Goal: Task Accomplishment & Management: Use online tool/utility

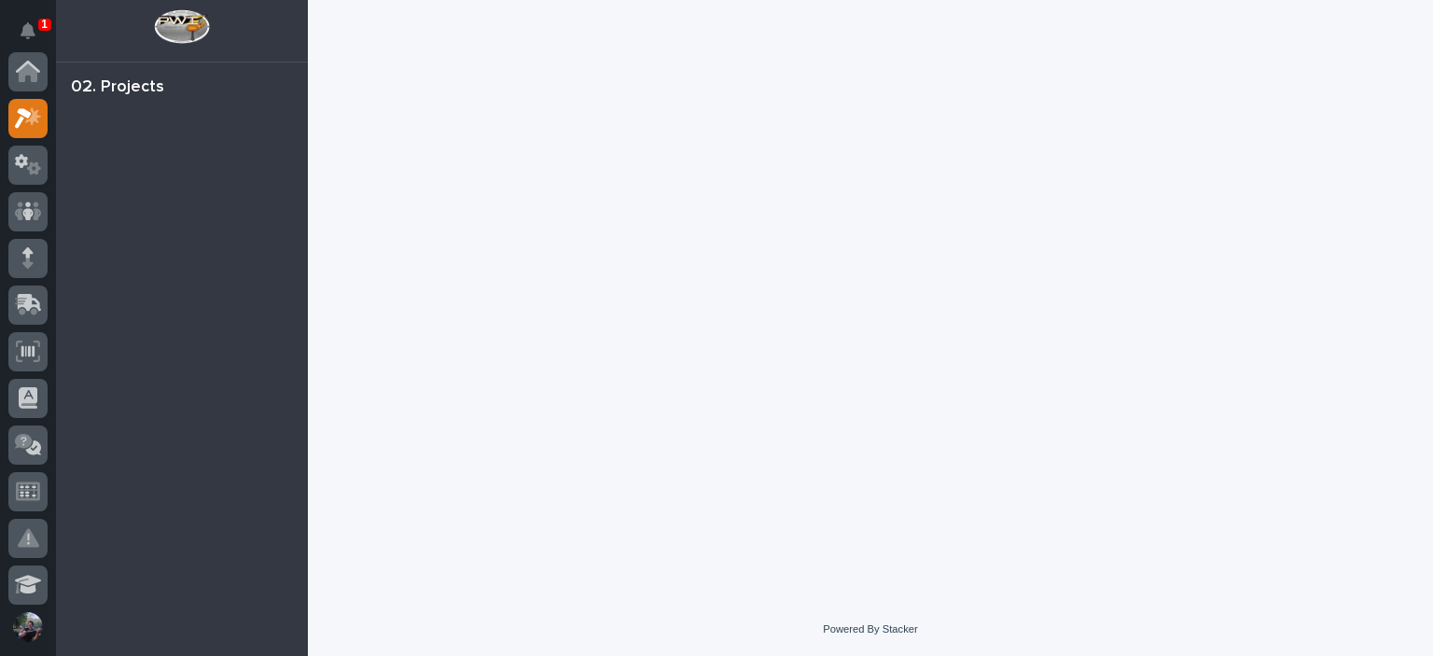
scroll to position [47, 0]
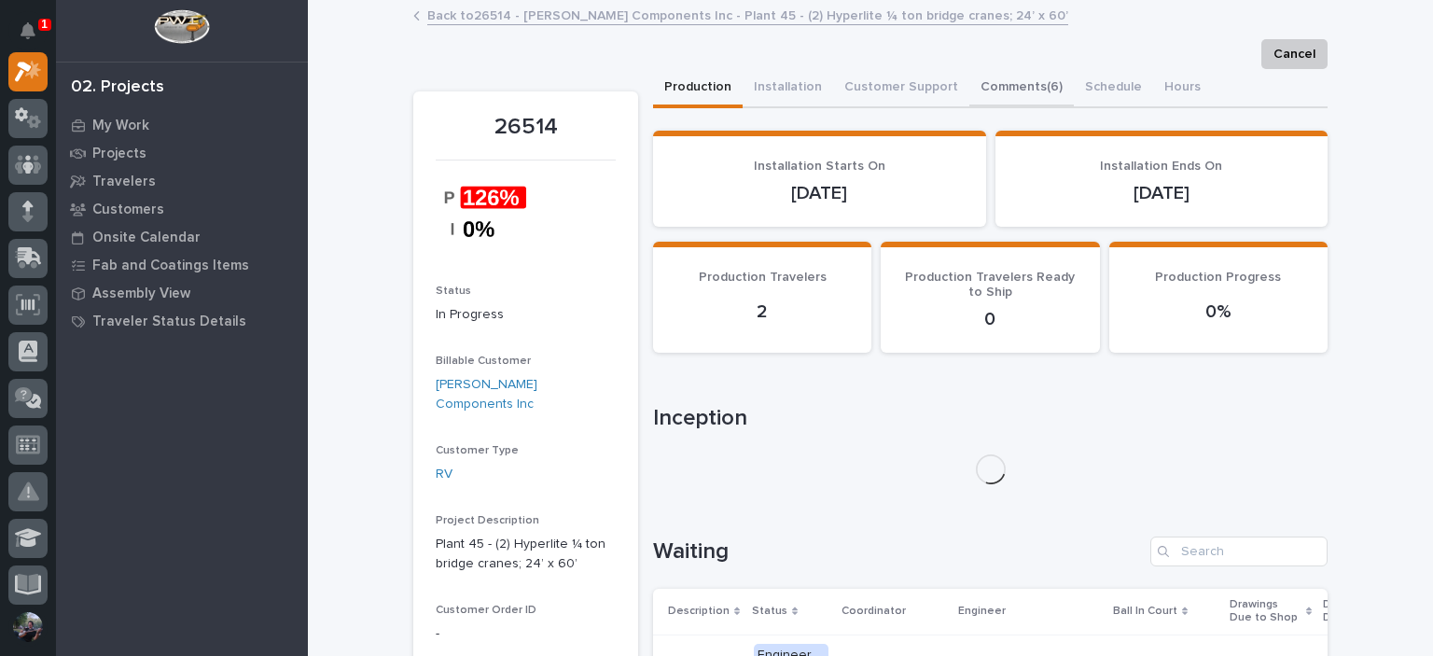
click at [1024, 90] on button "Comments (6)" at bounding box center [1021, 88] width 104 height 39
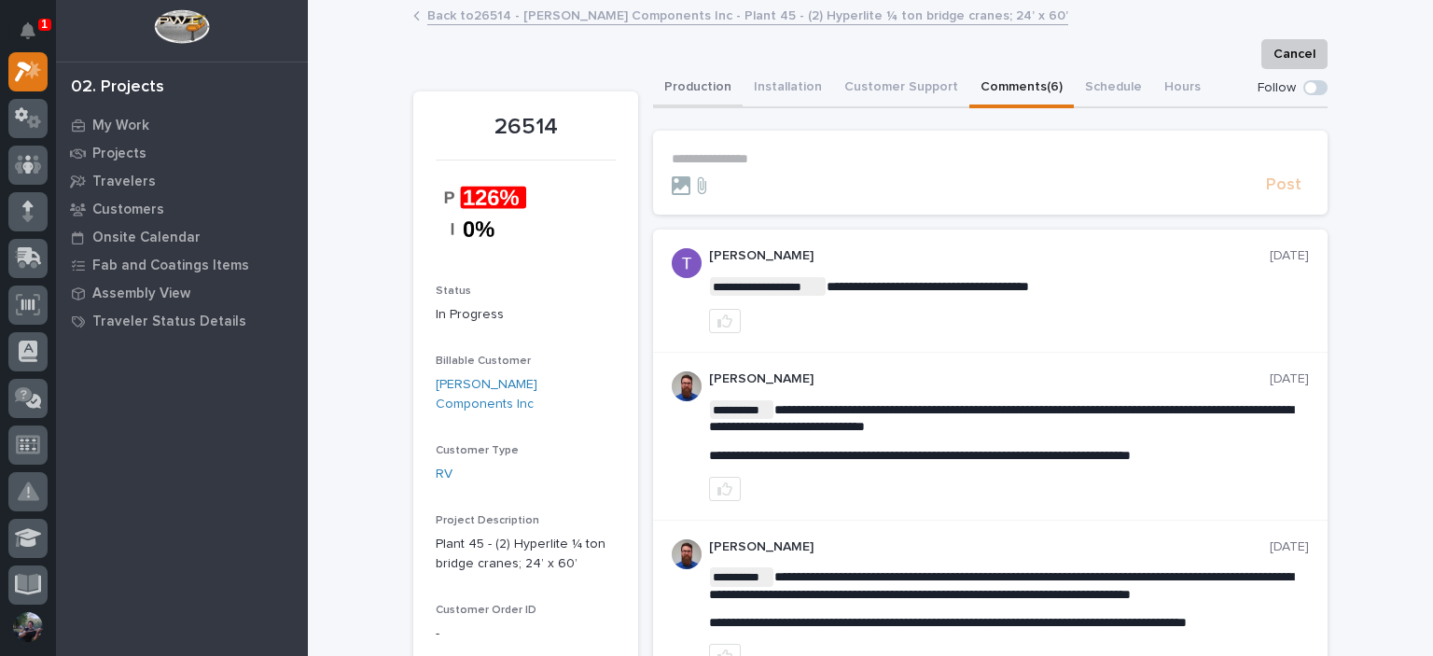
click at [714, 97] on button "Production" at bounding box center [698, 88] width 90 height 39
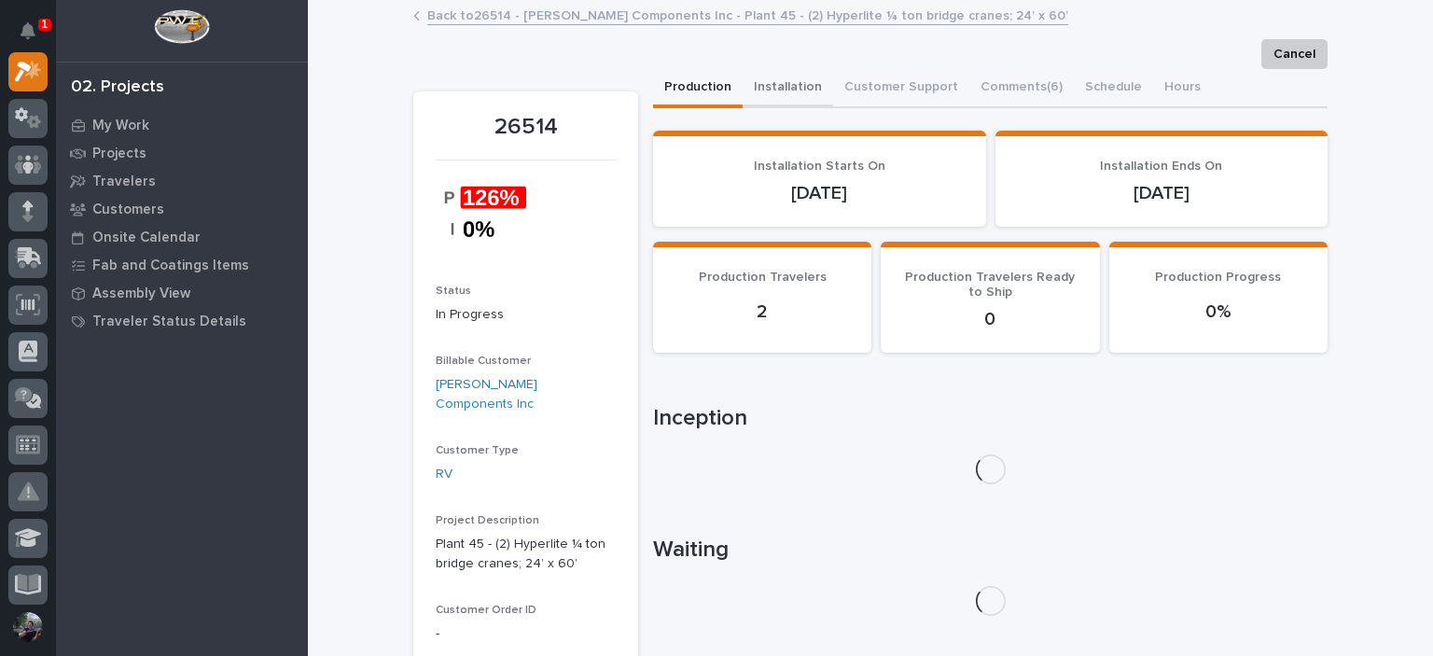
click at [768, 78] on button "Installation" at bounding box center [787, 88] width 90 height 39
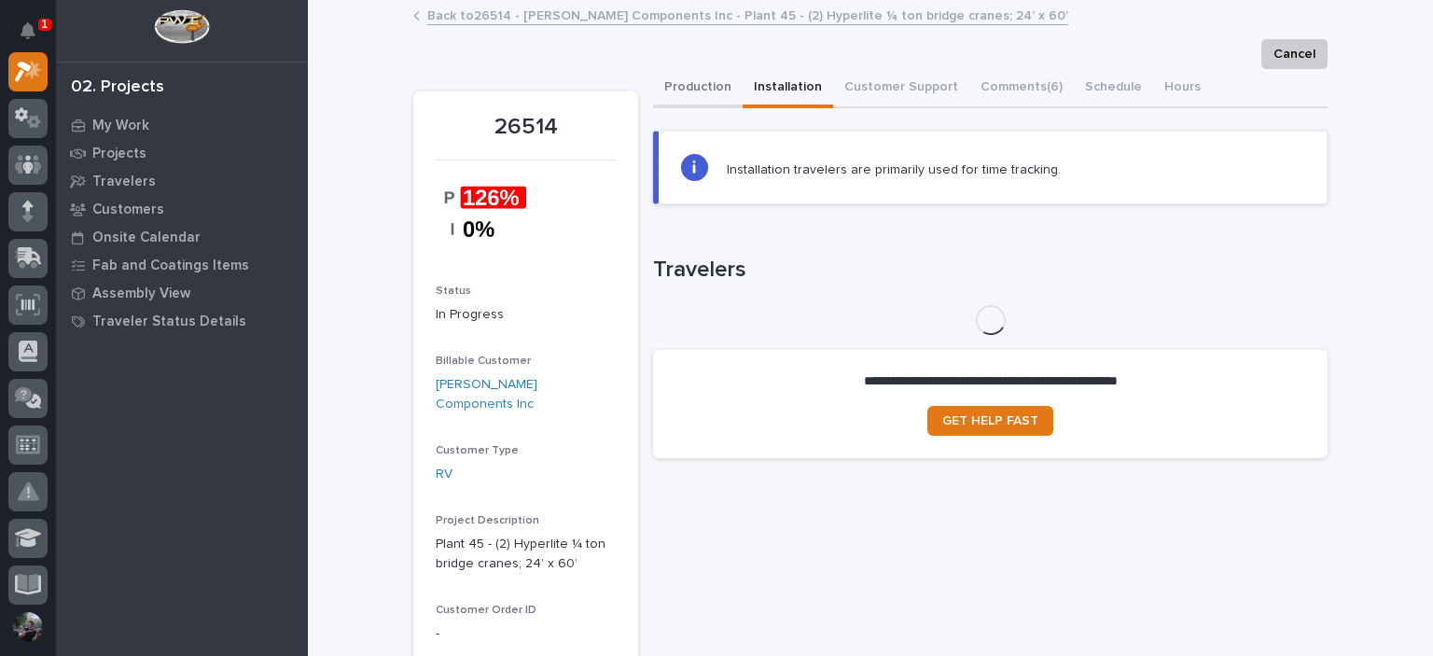
click at [697, 99] on button "Production" at bounding box center [698, 88] width 90 height 39
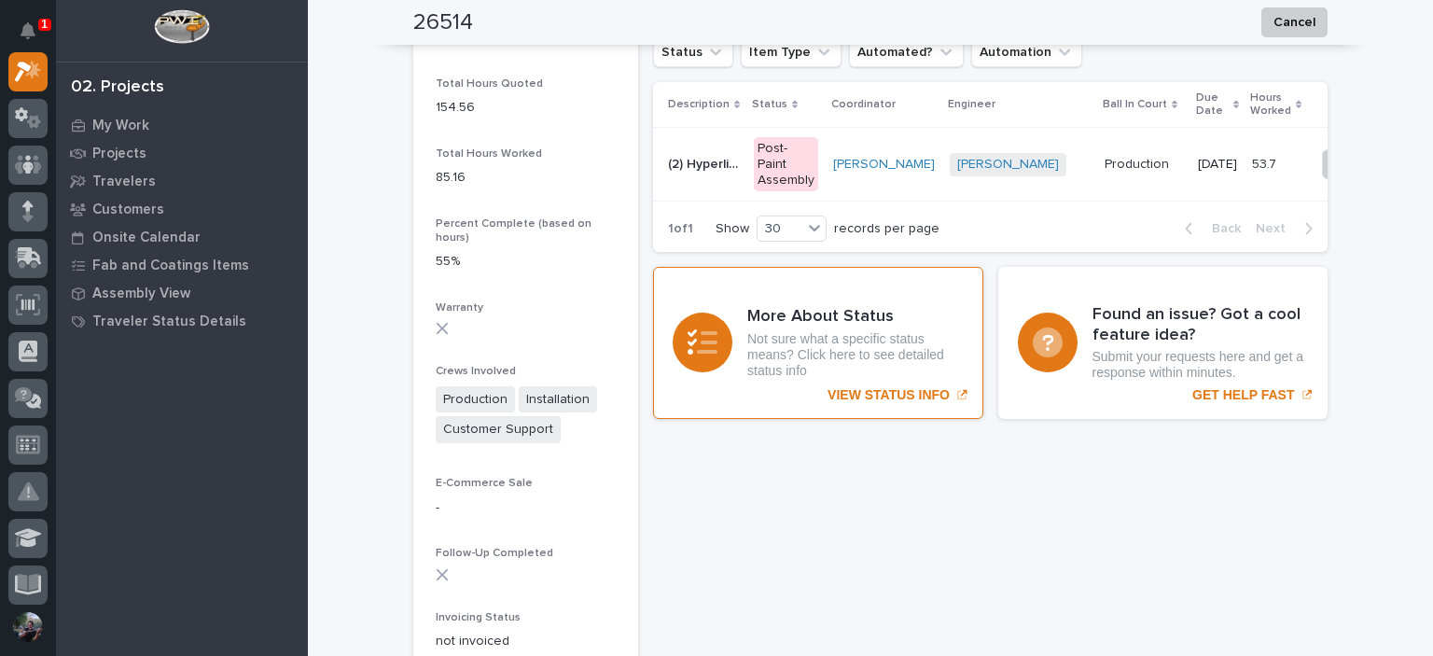
scroll to position [1554, 0]
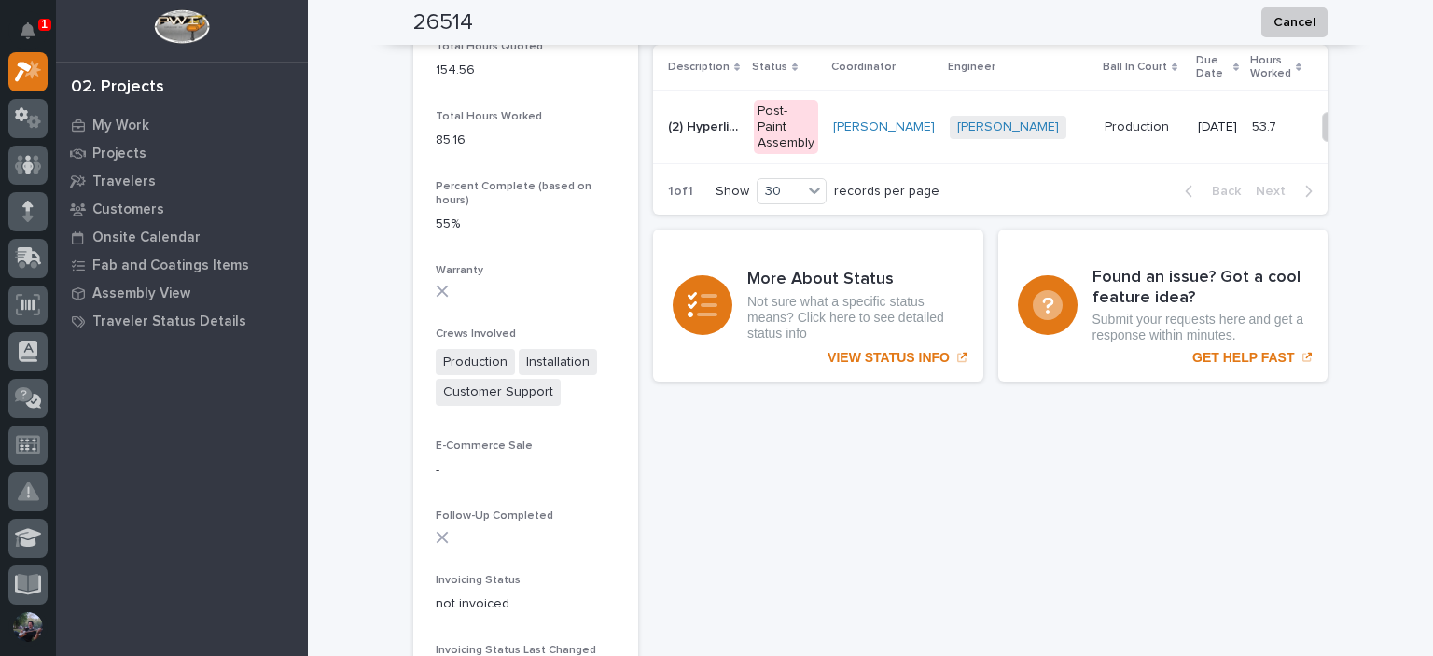
click at [735, 145] on td "(2) Hyperlite 1/4-ton Bridge Cranes (2) Hyperlite 1/4-ton Bridge Cranes" at bounding box center [699, 127] width 93 height 74
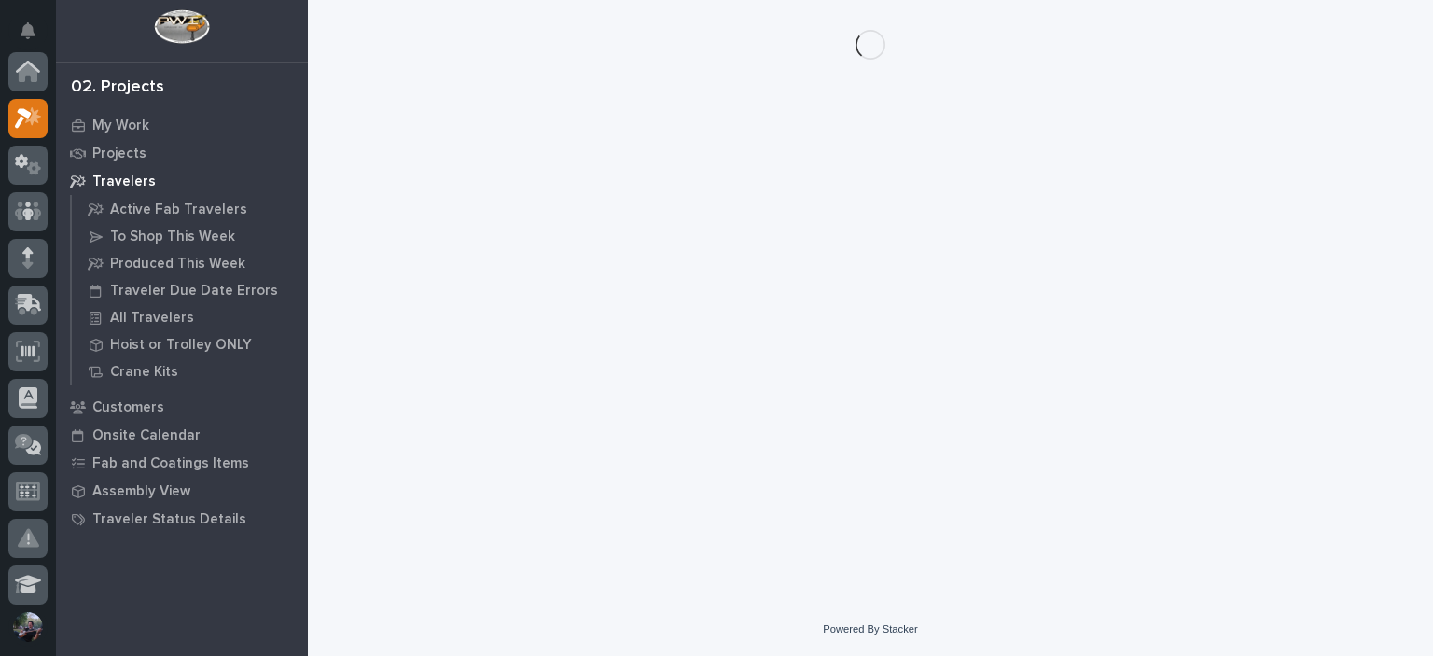
scroll to position [47, 0]
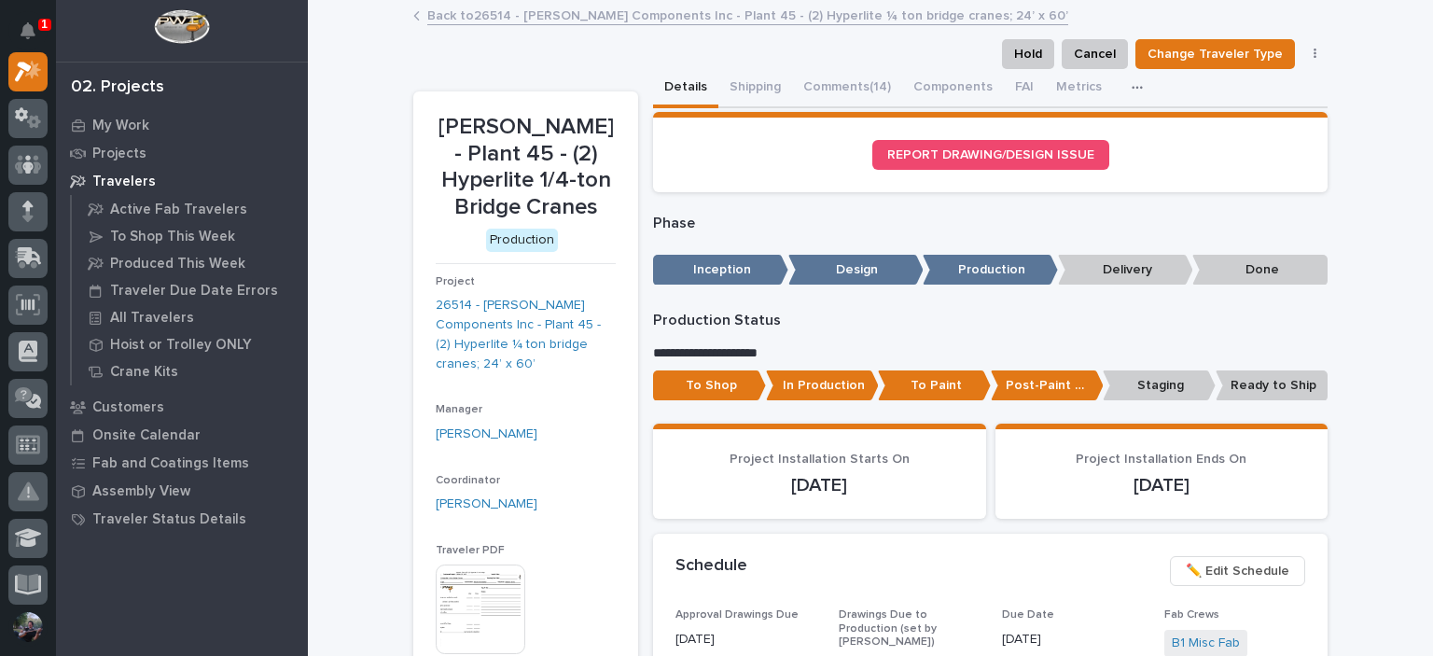
click at [433, 14] on link "Back to 26514 - [PERSON_NAME] Components Inc - Plant 45 - (2) Hyperlite ¼ ton b…" at bounding box center [747, 14] width 641 height 21
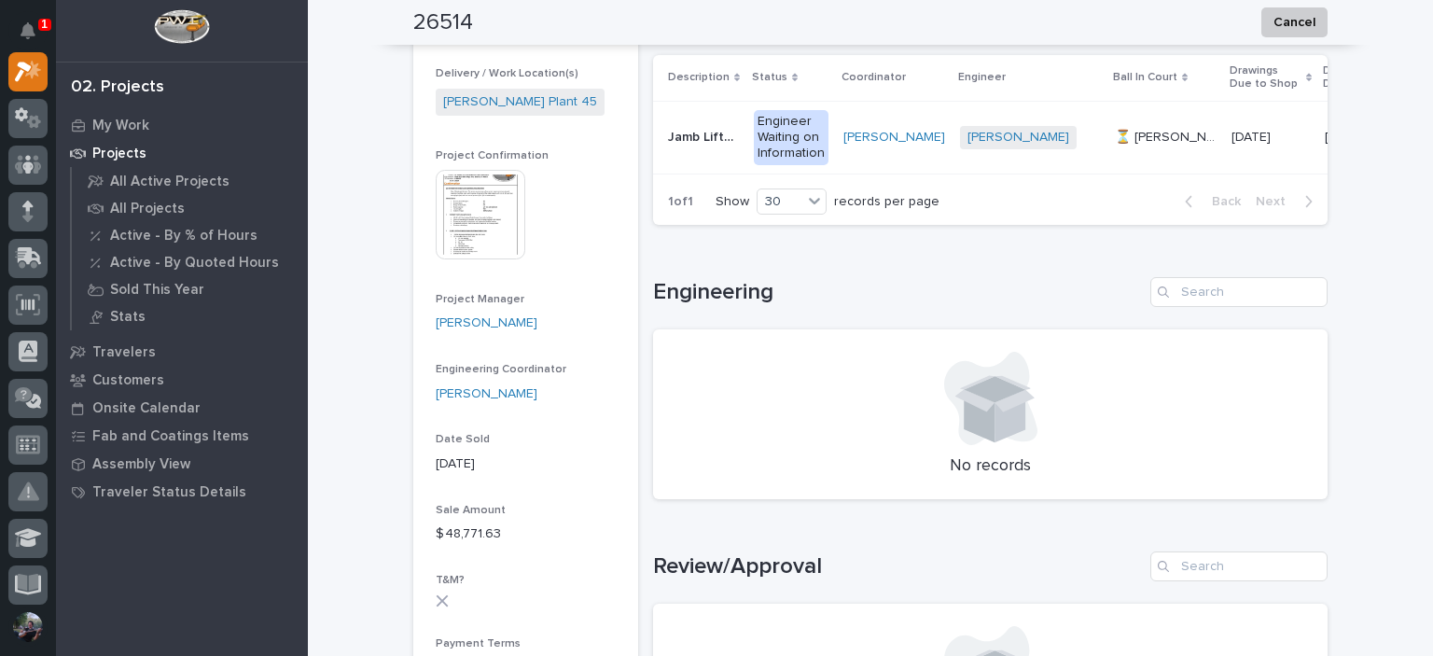
scroll to position [870, 0]
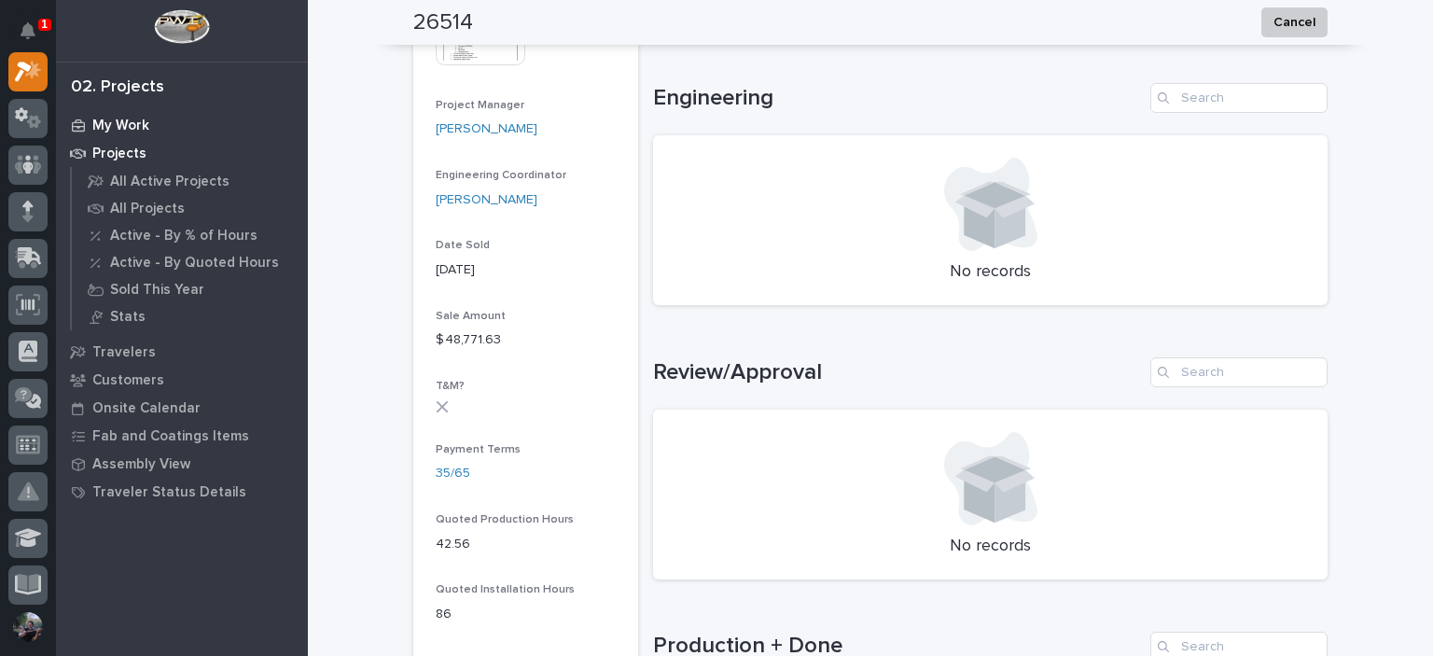
click at [121, 125] on p "My Work" at bounding box center [120, 126] width 57 height 17
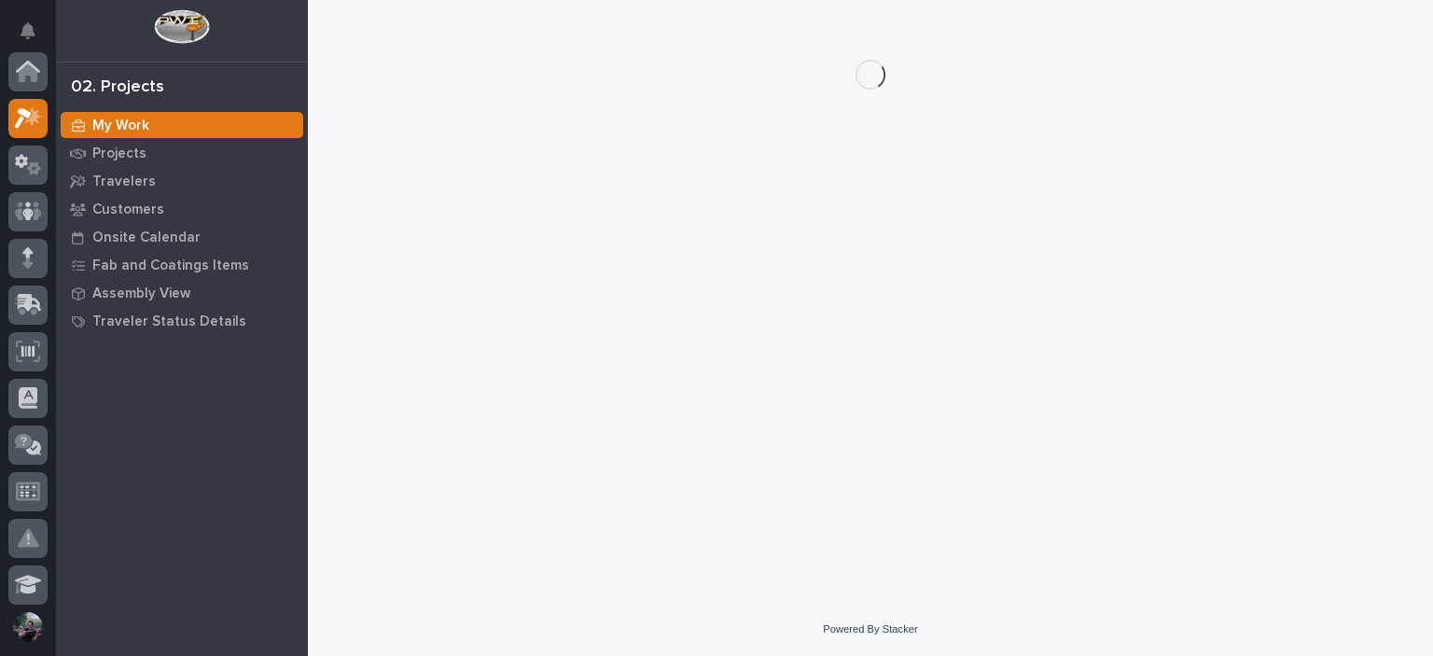
scroll to position [47, 0]
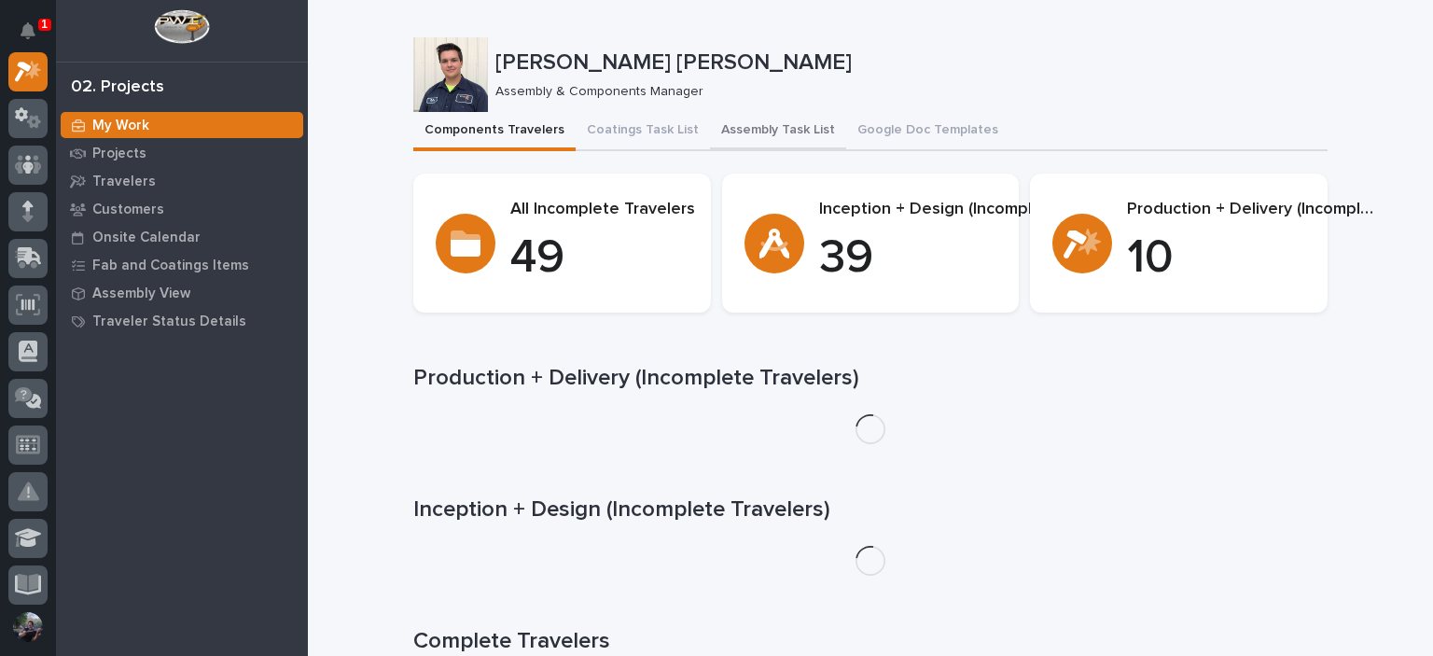
click at [765, 122] on button "Assembly Task List" at bounding box center [778, 131] width 136 height 39
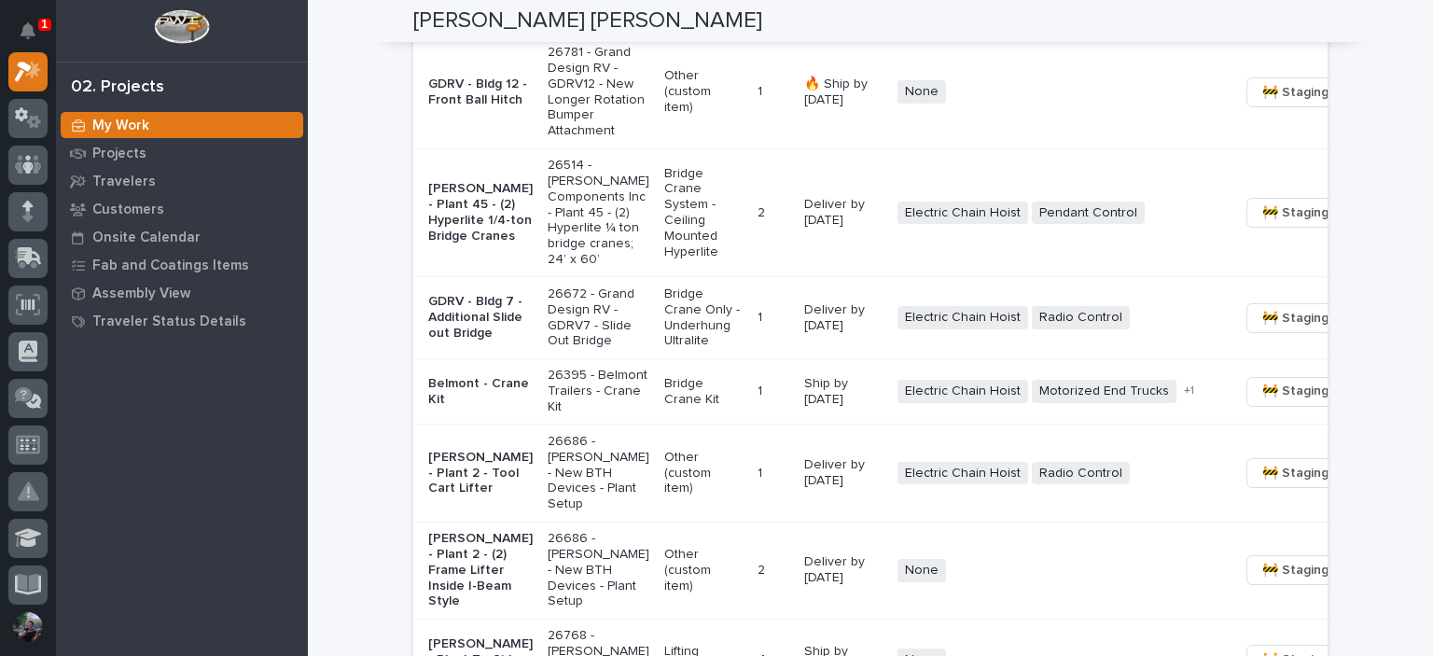
scroll to position [1740, 0]
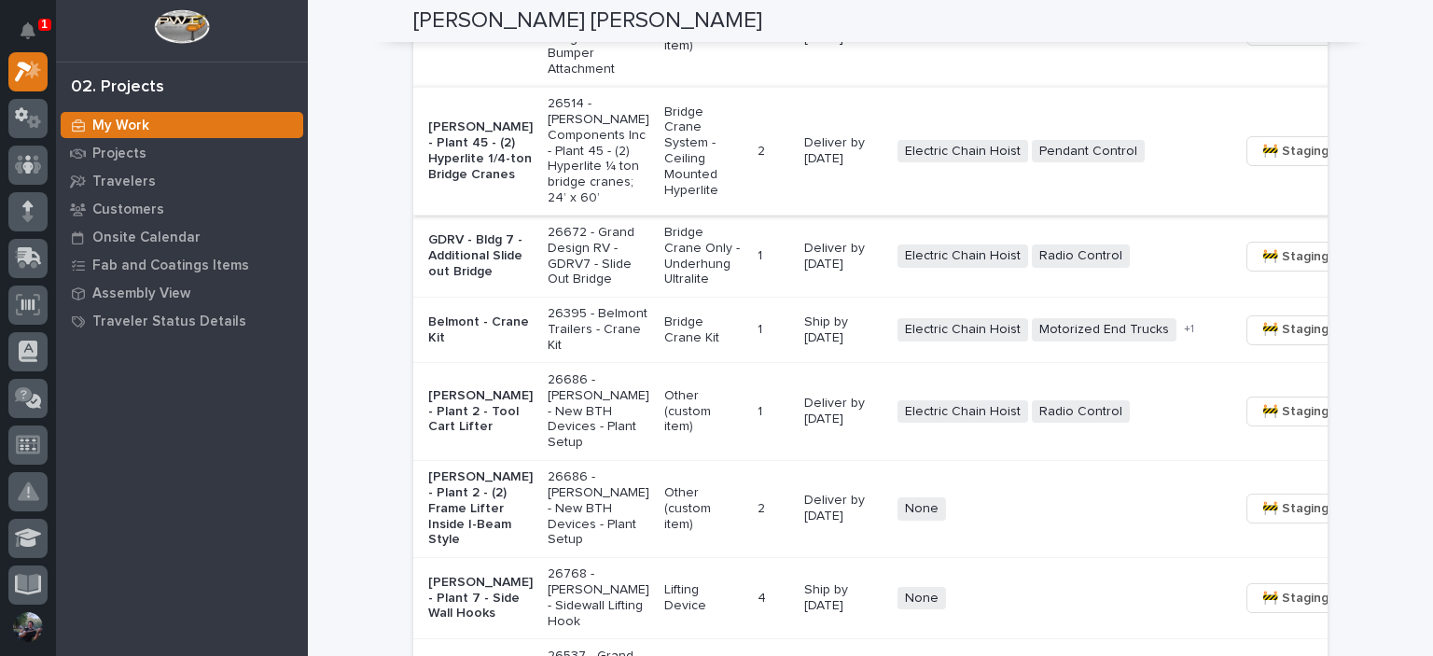
click at [1262, 162] on span "🚧 Staging →" at bounding box center [1300, 151] width 77 height 22
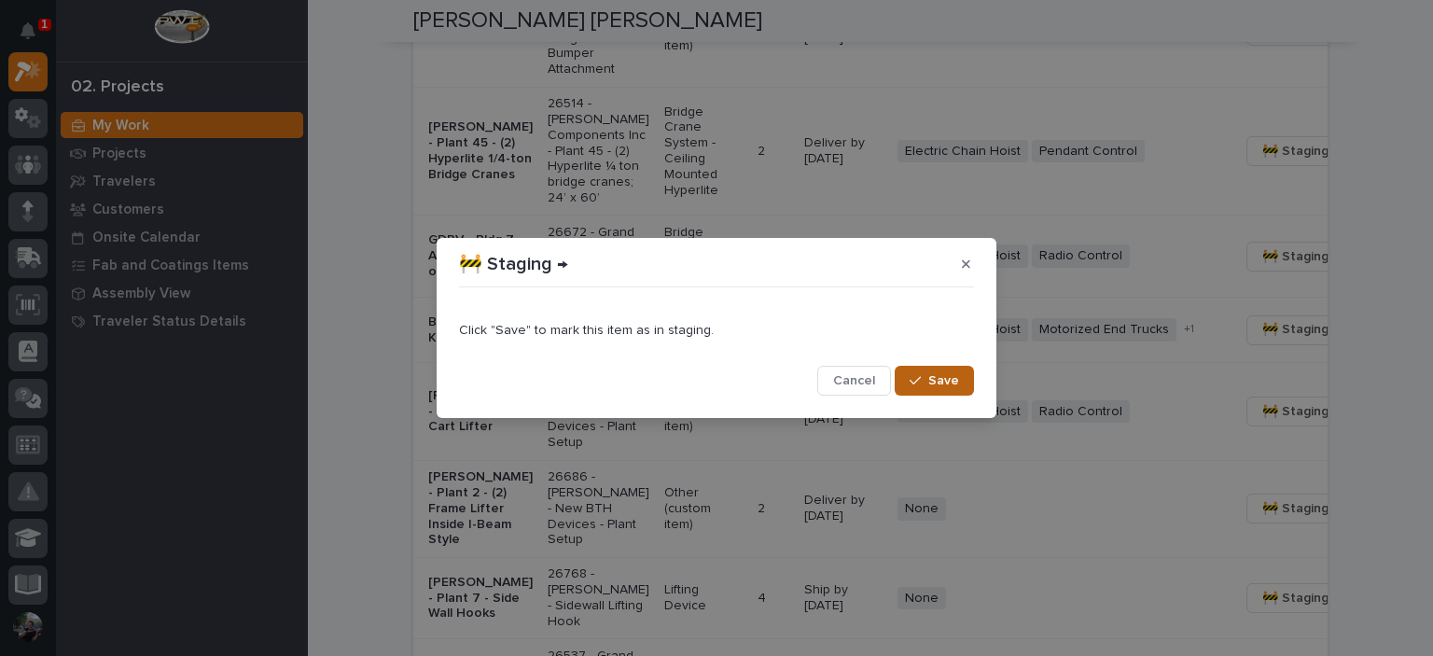
click at [913, 381] on icon "button" at bounding box center [914, 380] width 11 height 13
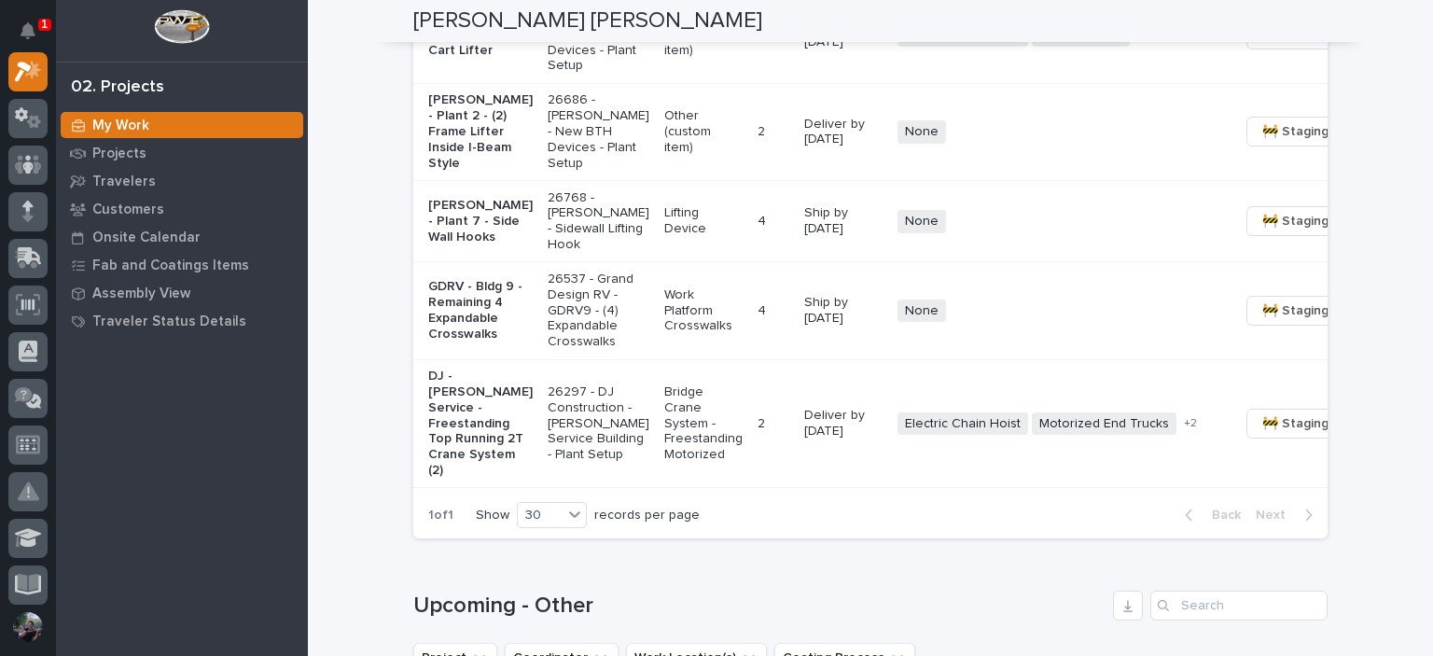
scroll to position [1989, 0]
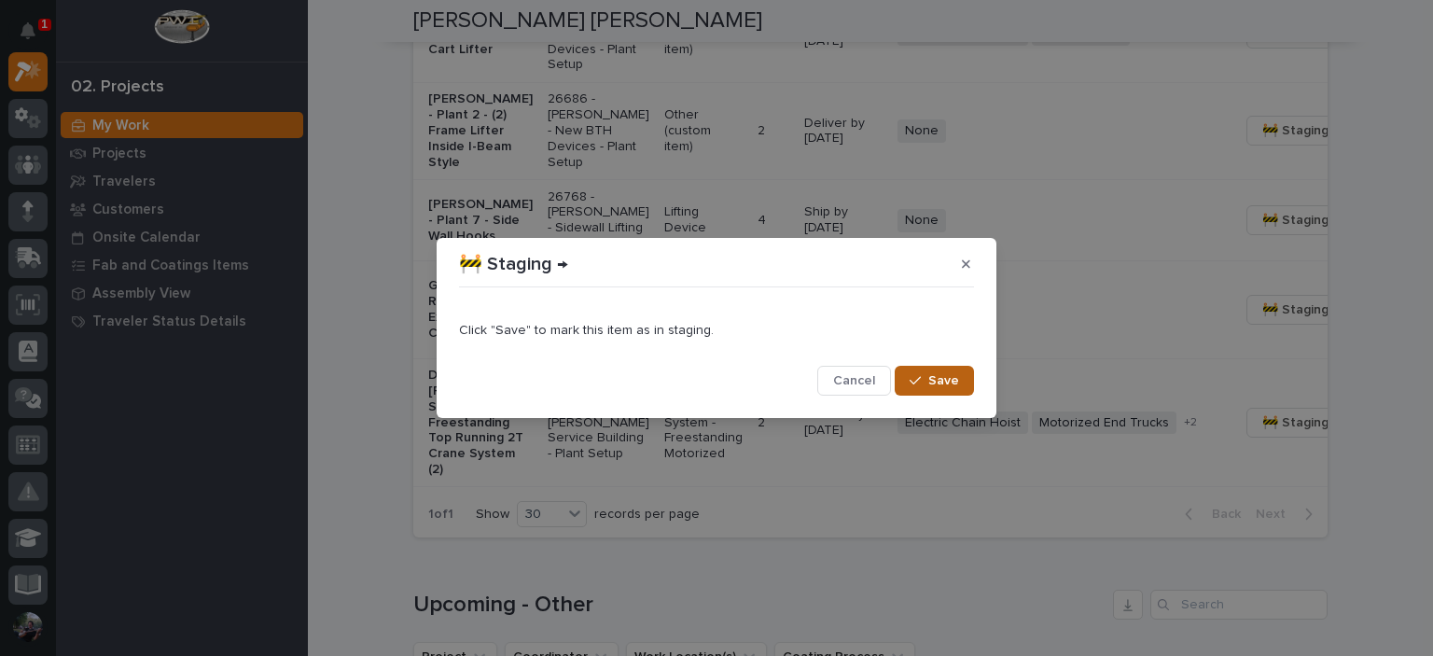
click at [949, 383] on span "Save" at bounding box center [943, 380] width 31 height 17
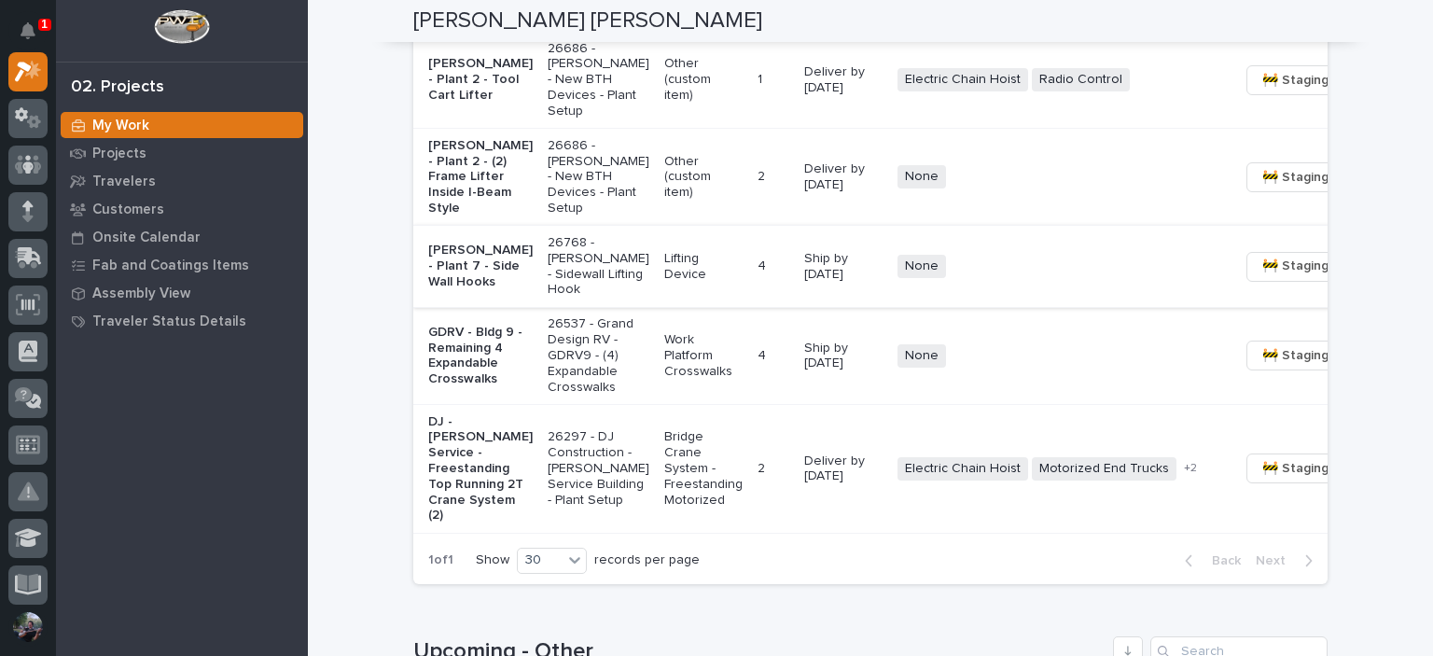
scroll to position [1803, 0]
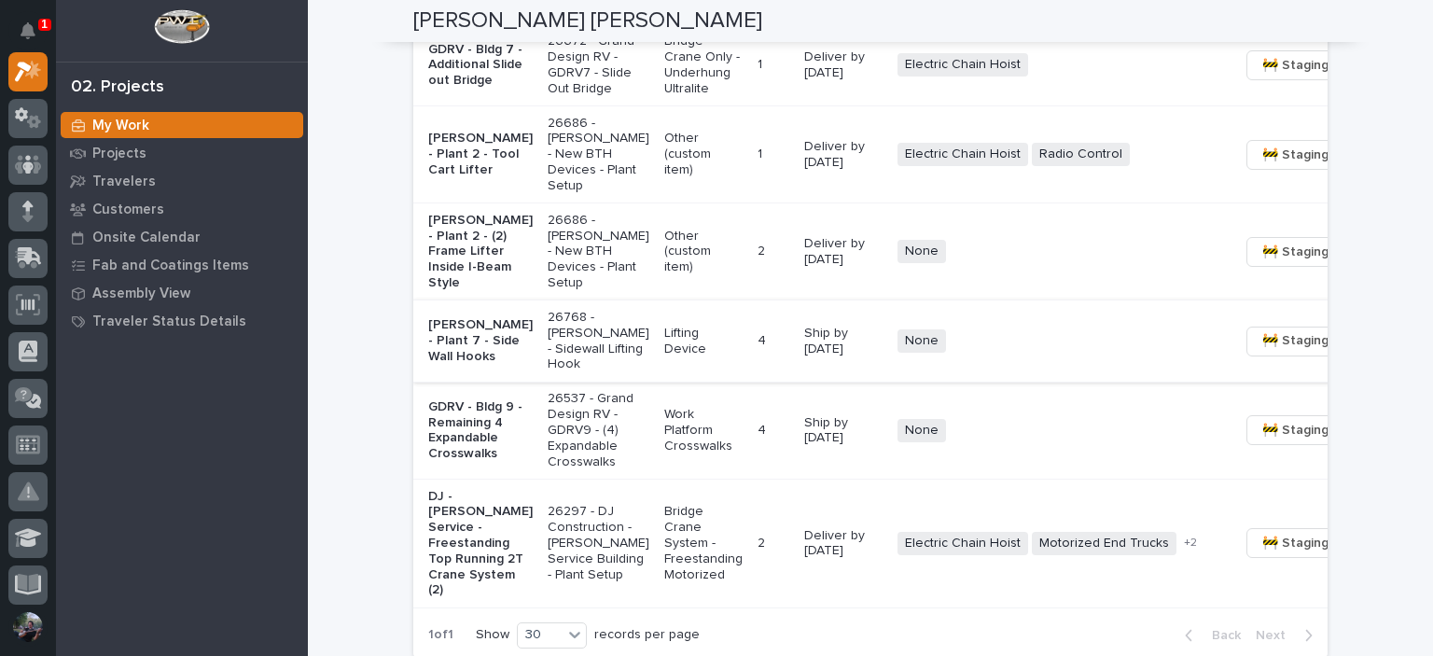
click at [1262, 352] on span "🚧 Staging →" at bounding box center [1300, 340] width 77 height 22
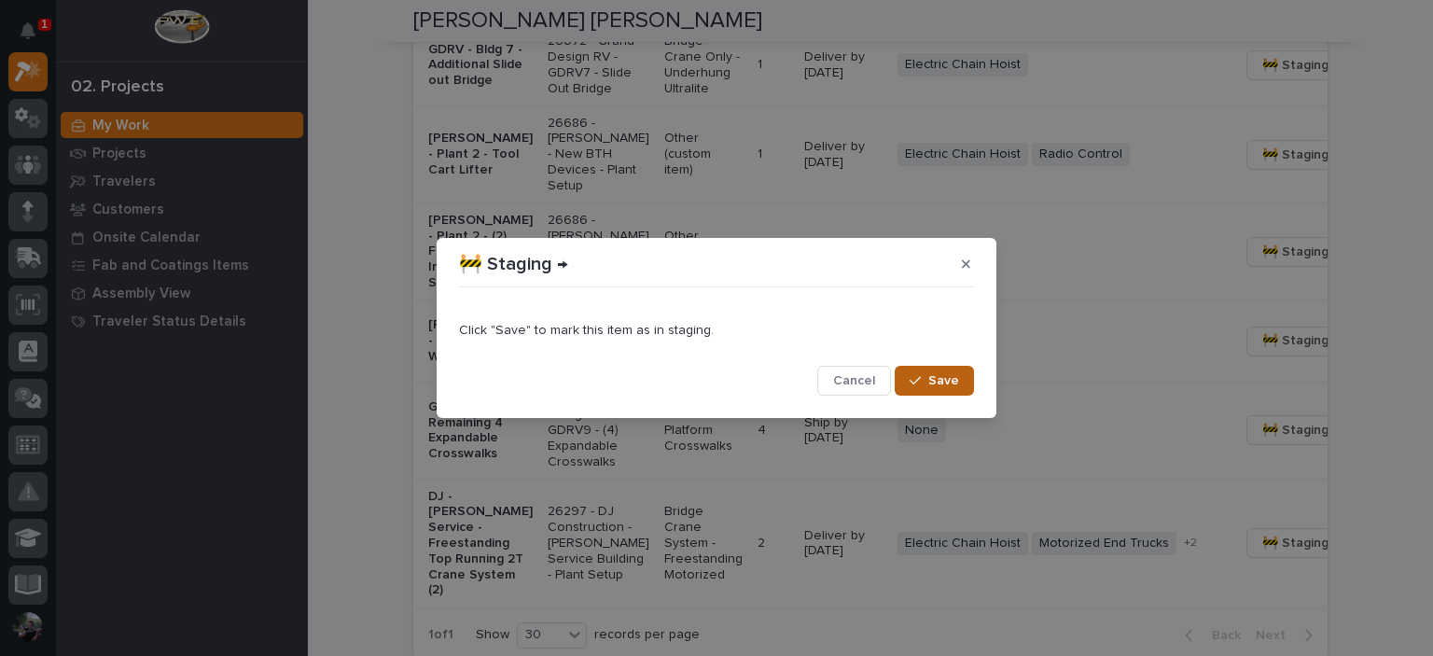
click at [926, 380] on div "button" at bounding box center [918, 380] width 19 height 13
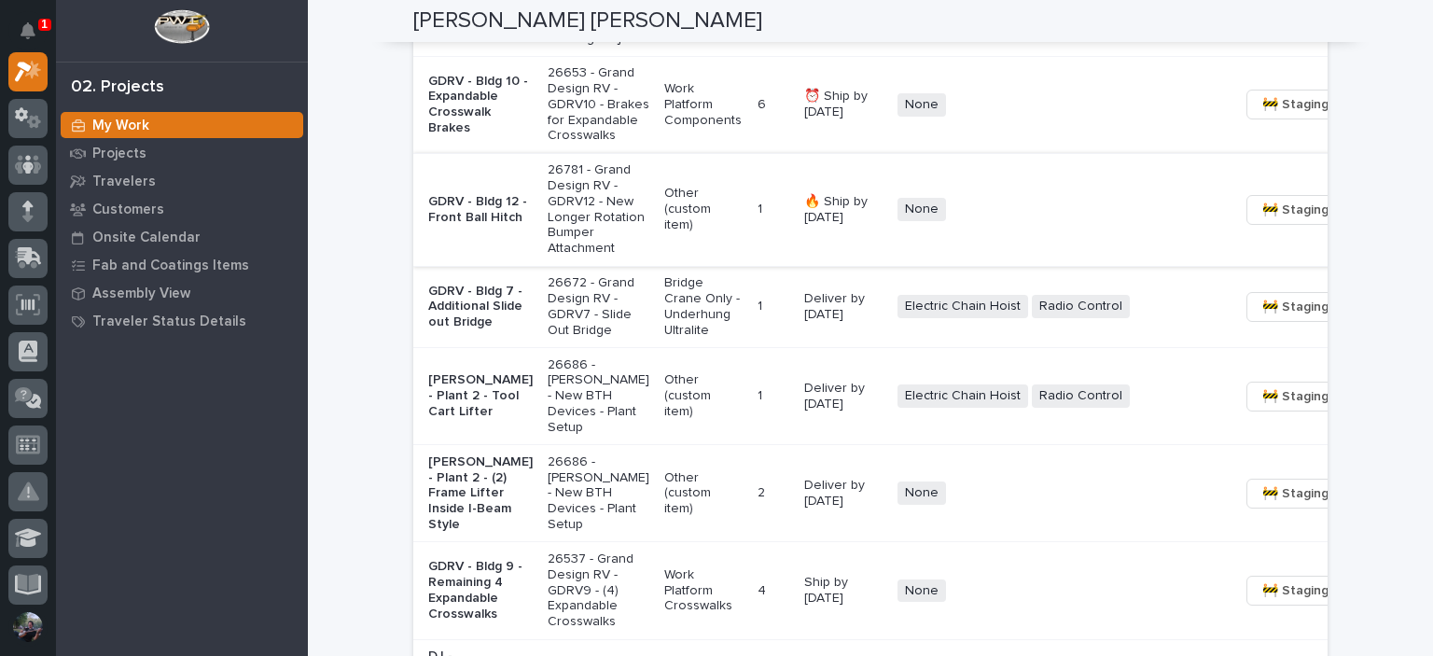
scroll to position [1492, 0]
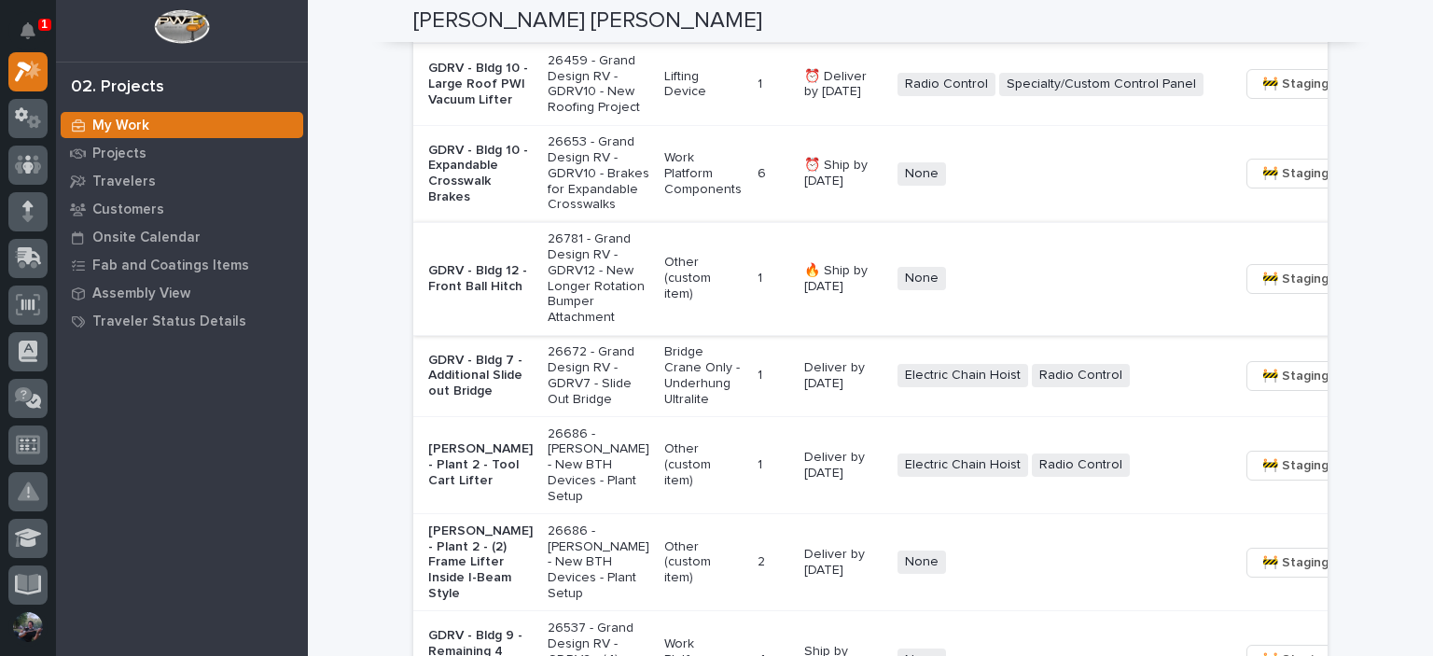
click at [1262, 290] on span "🚧 Staging →" at bounding box center [1300, 279] width 77 height 22
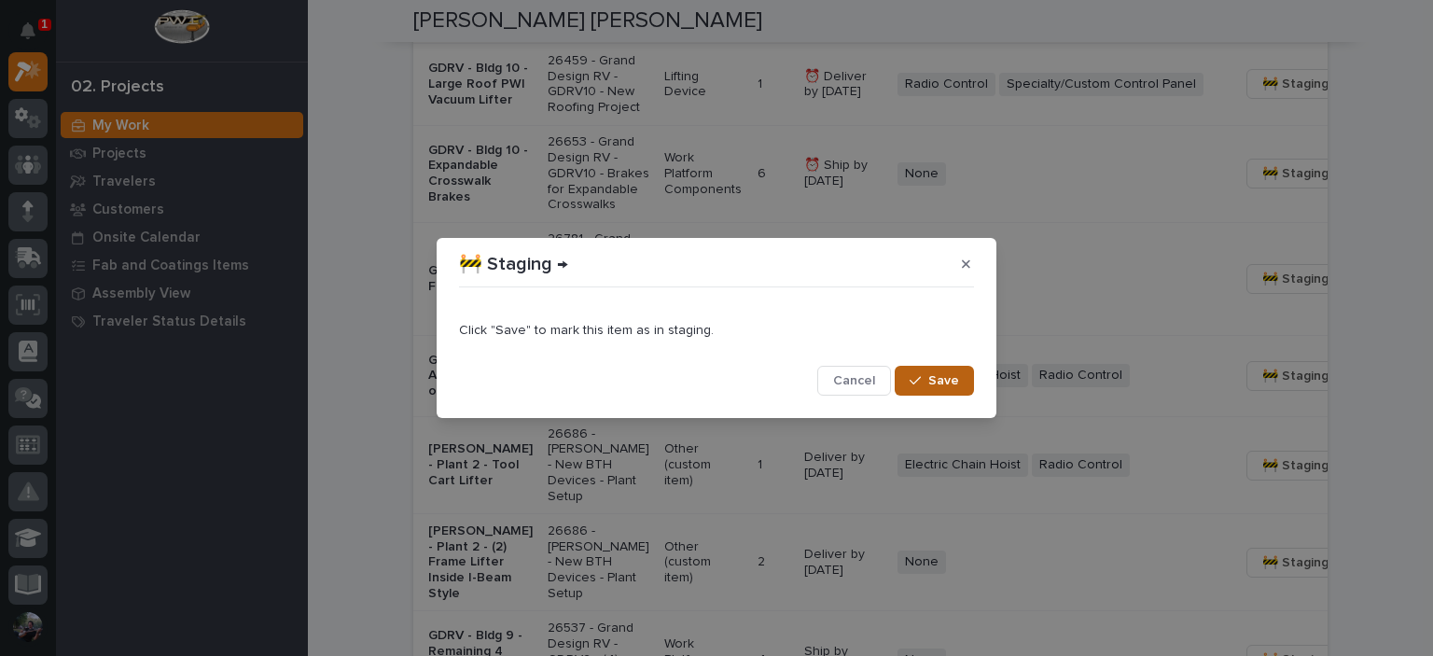
click at [948, 372] on button "Save" at bounding box center [933, 381] width 79 height 30
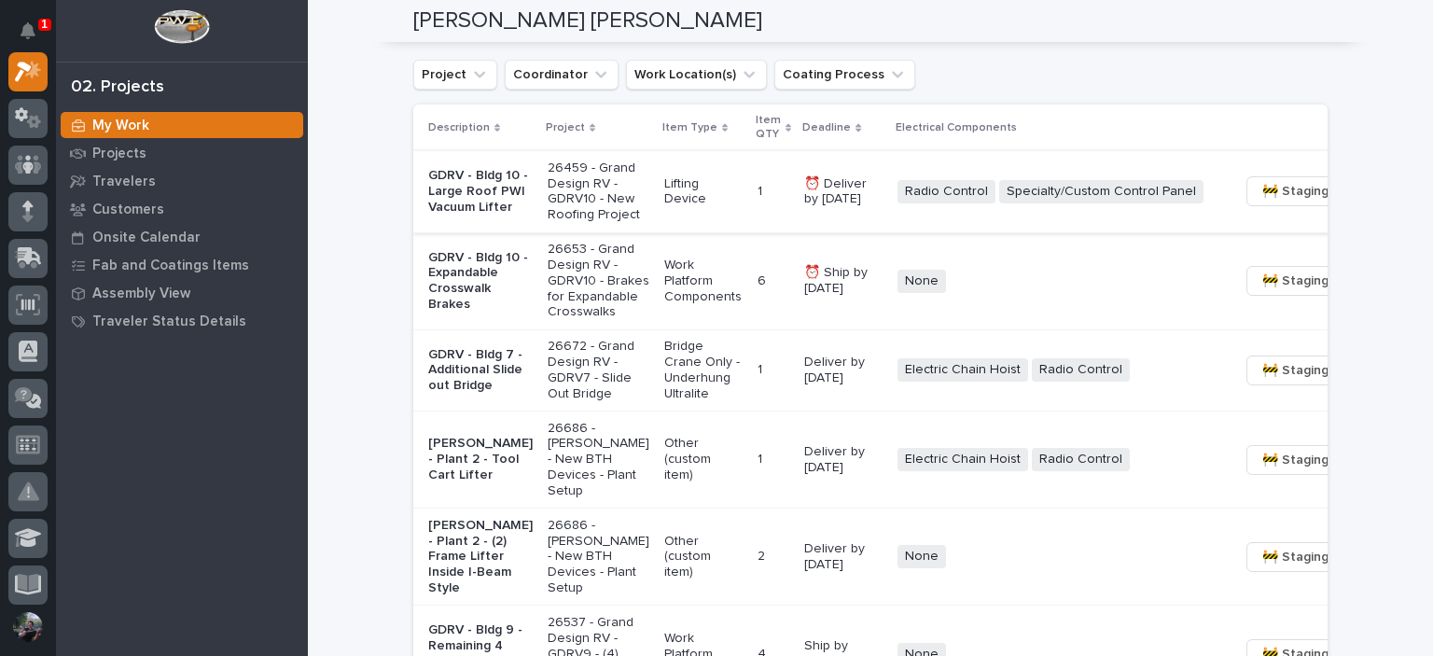
scroll to position [1367, 0]
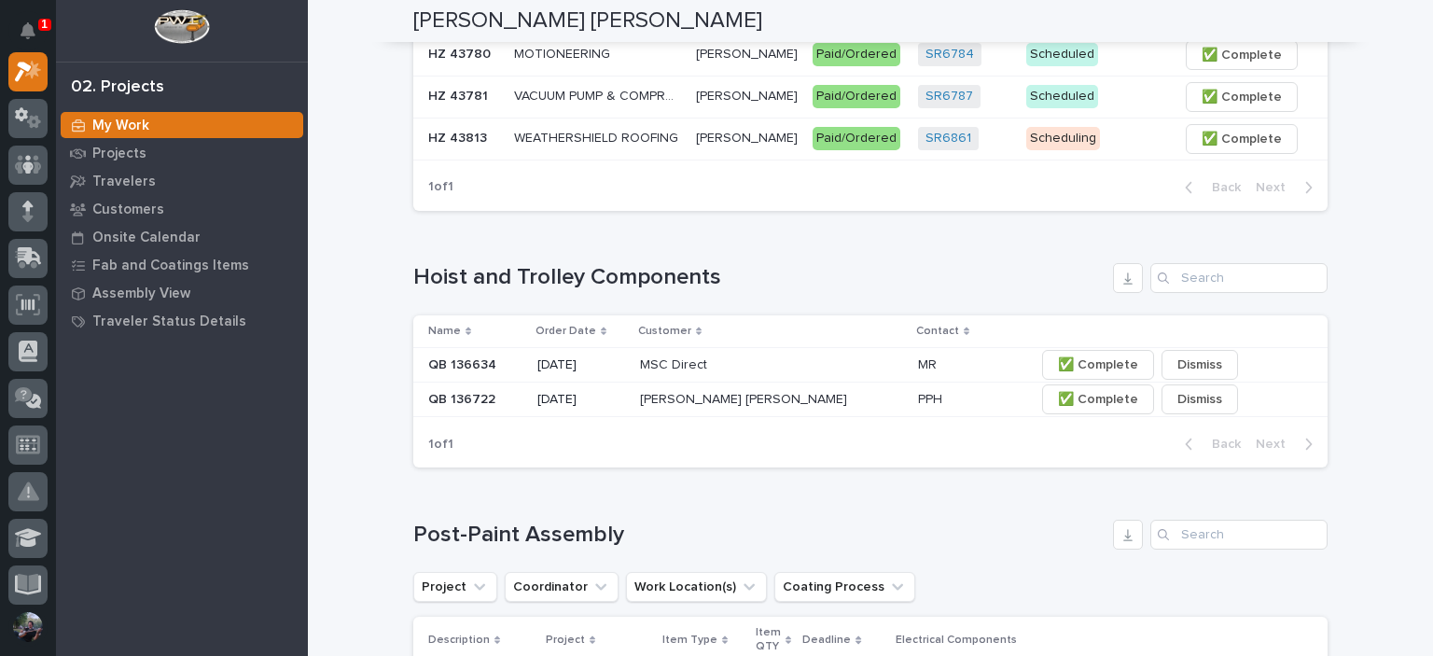
scroll to position [746, 0]
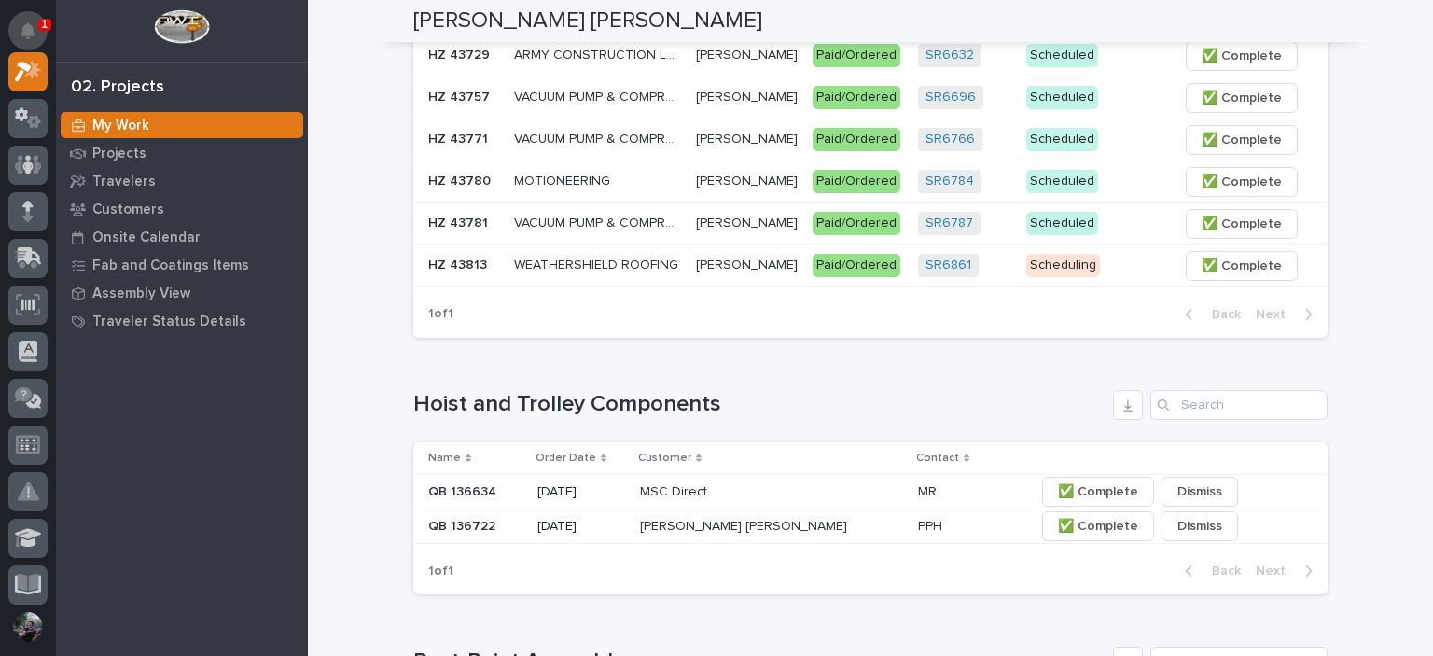
click at [35, 37] on button "Notifications" at bounding box center [27, 30] width 39 height 39
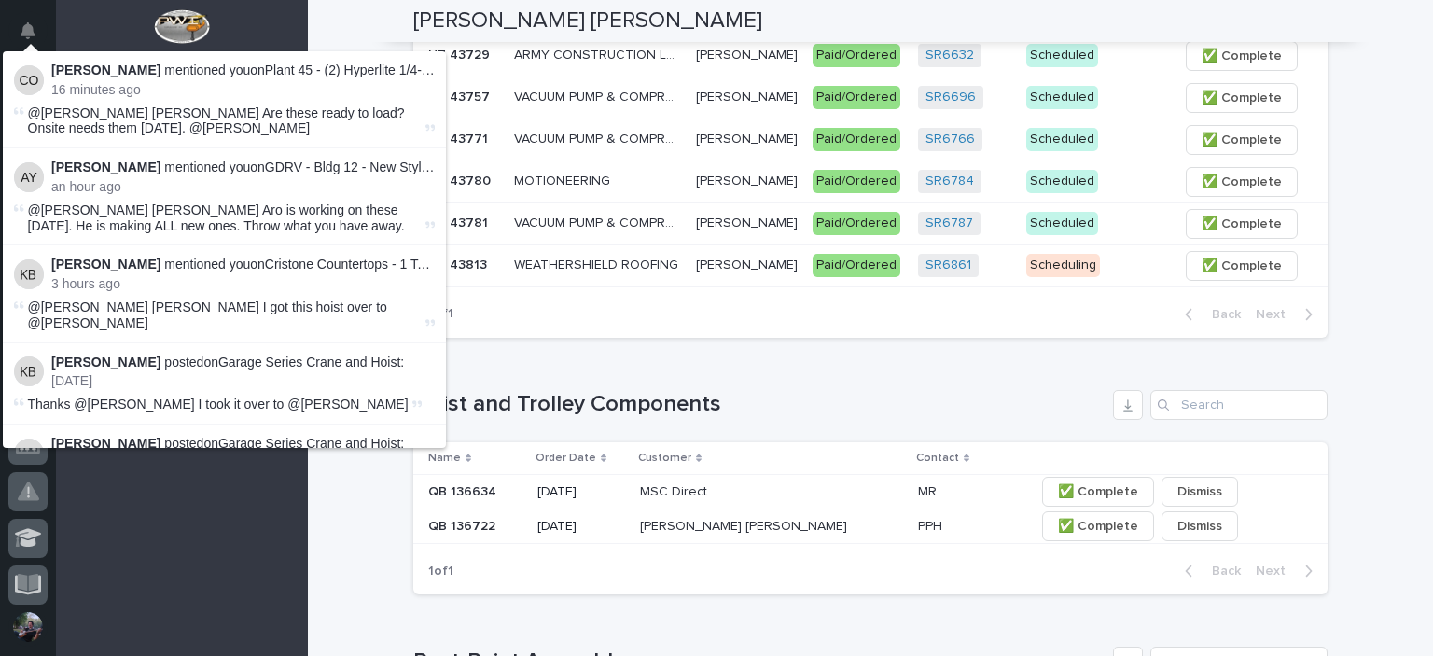
click at [629, 15] on div "[PERSON_NAME] [PERSON_NAME]" at bounding box center [870, 21] width 914 height 42
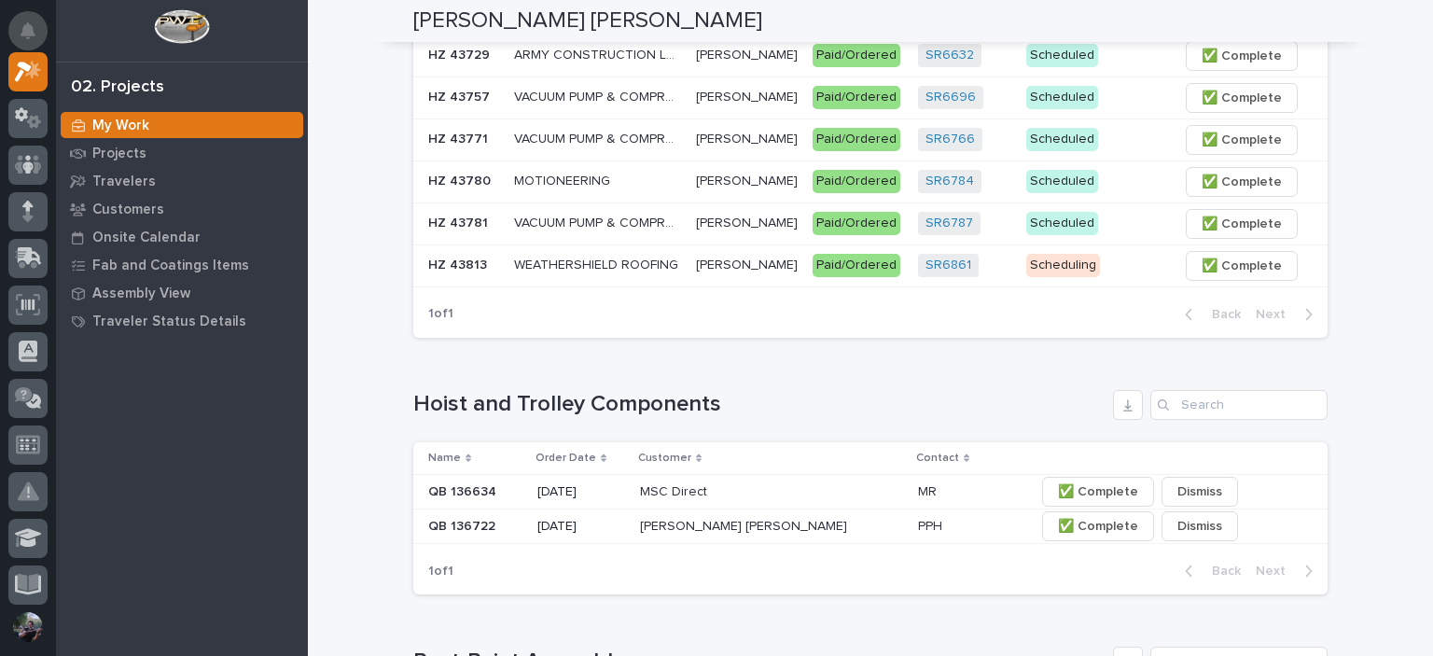
click at [17, 28] on button "Notifications" at bounding box center [27, 30] width 39 height 39
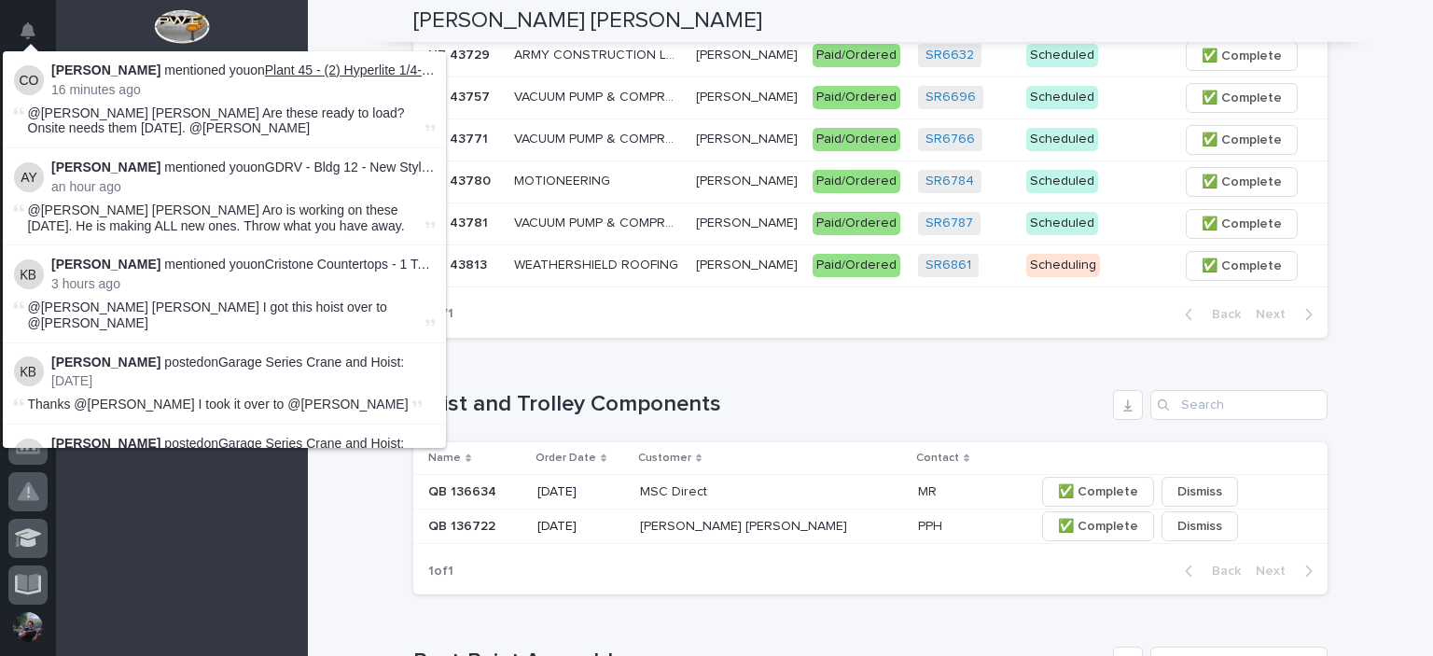
click at [315, 70] on link "Plant 45 - (2) Hyperlite 1/4-ton Bridge Cranes" at bounding box center [396, 69] width 262 height 15
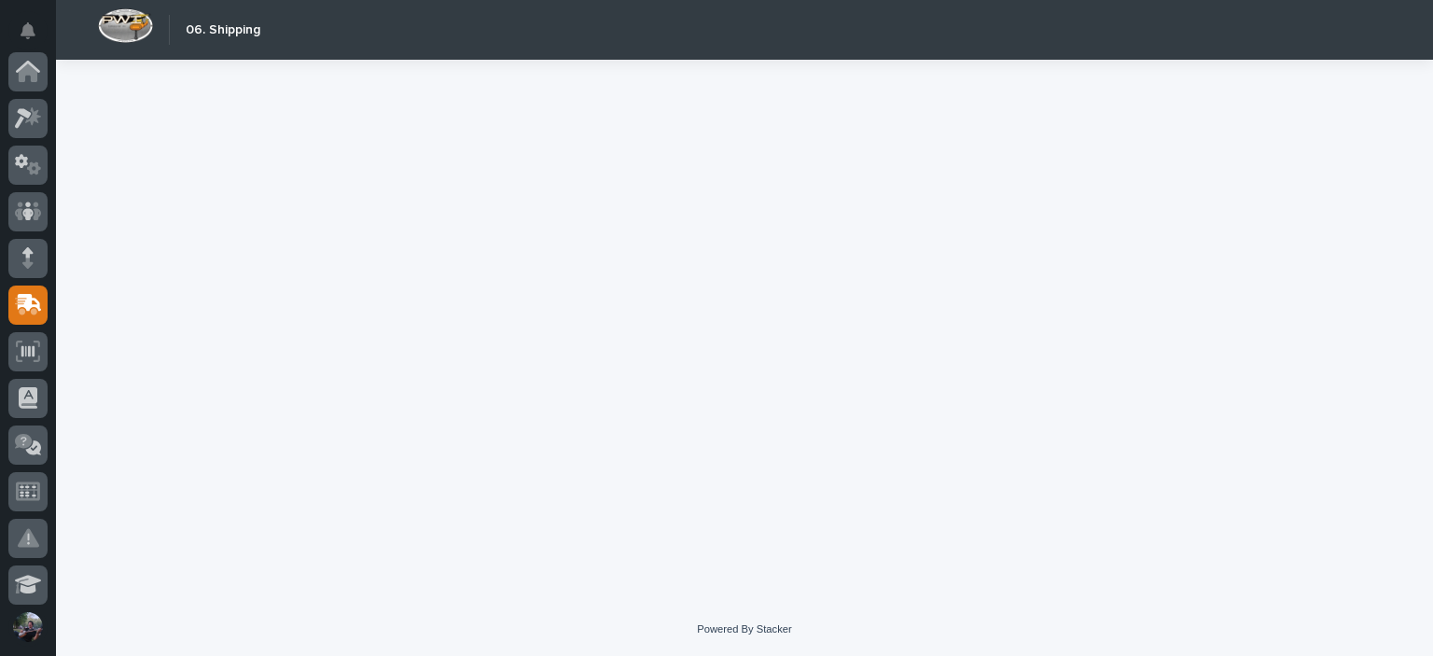
scroll to position [233, 0]
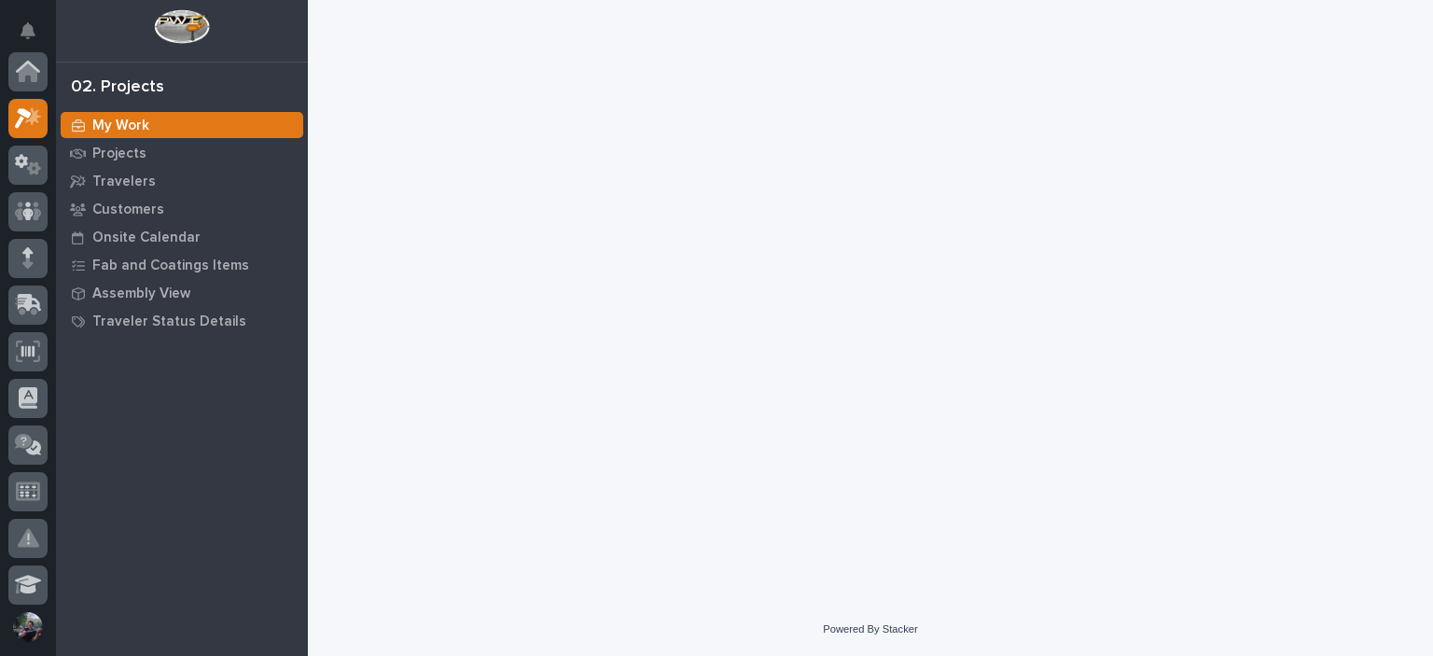
scroll to position [47, 0]
